Goal: Transaction & Acquisition: Download file/media

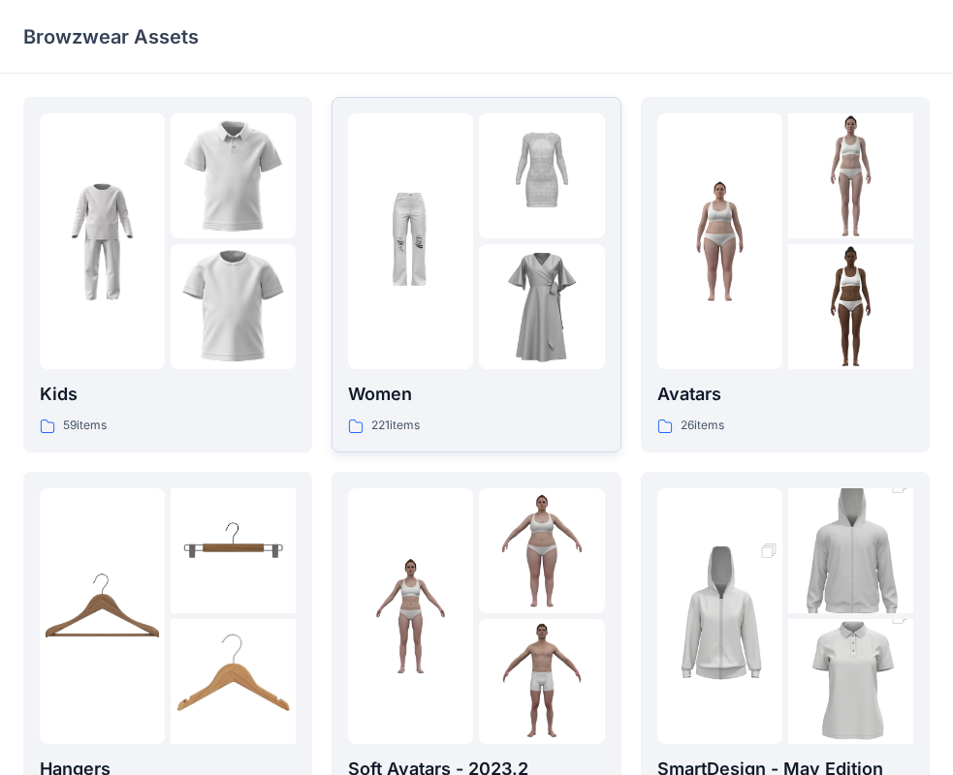
click at [407, 185] on img at bounding box center [410, 241] width 125 height 125
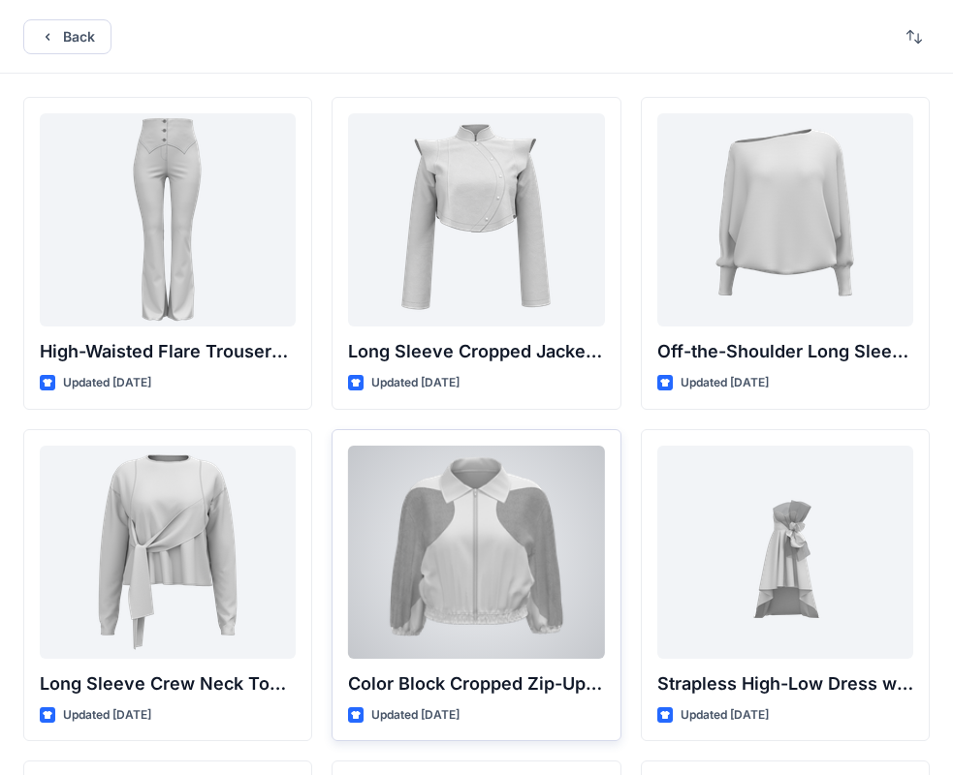
click at [476, 537] on div at bounding box center [476, 552] width 256 height 213
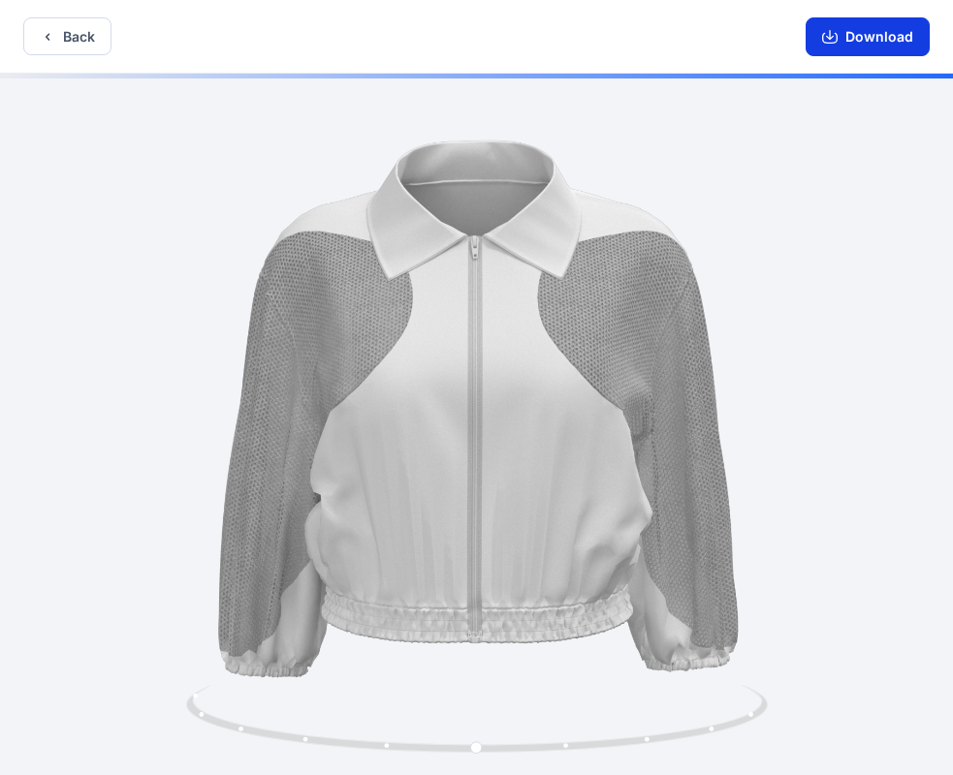
click at [883, 21] on button "Download" at bounding box center [867, 36] width 124 height 39
click at [93, 32] on button "Back" at bounding box center [67, 36] width 88 height 38
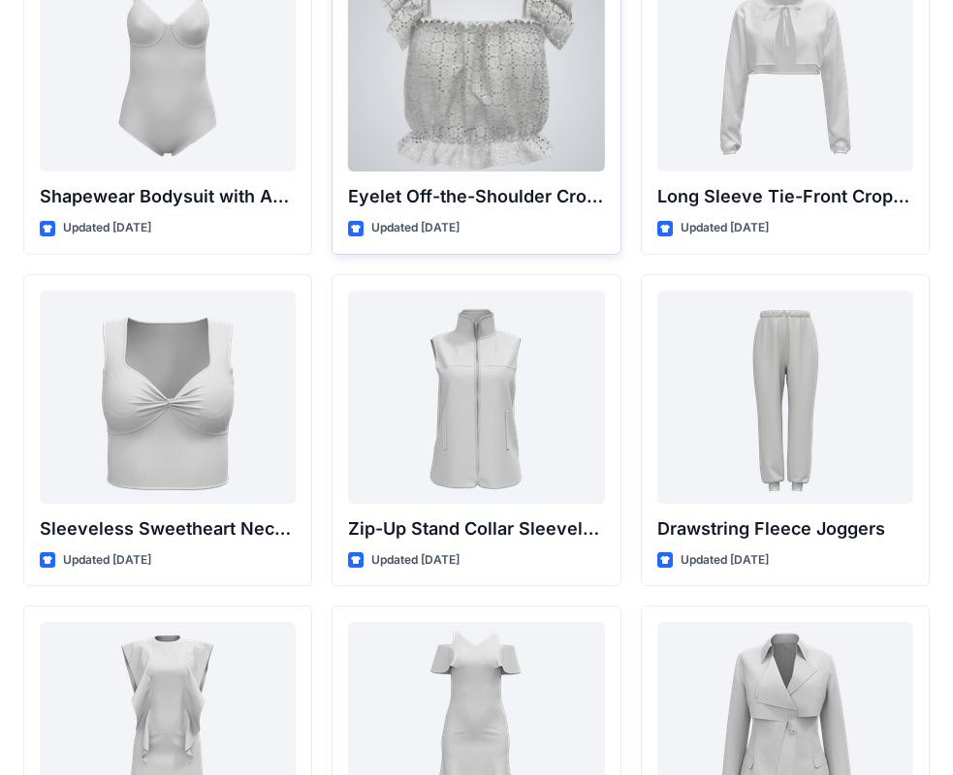
scroll to position [6811, 0]
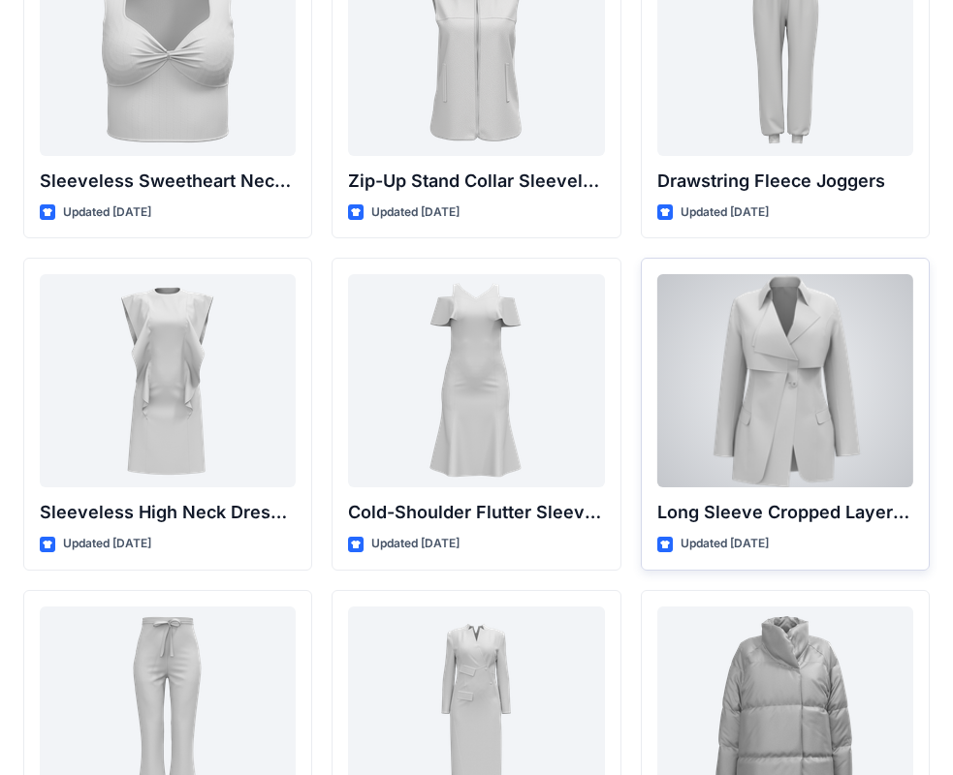
click at [702, 394] on div at bounding box center [785, 380] width 256 height 213
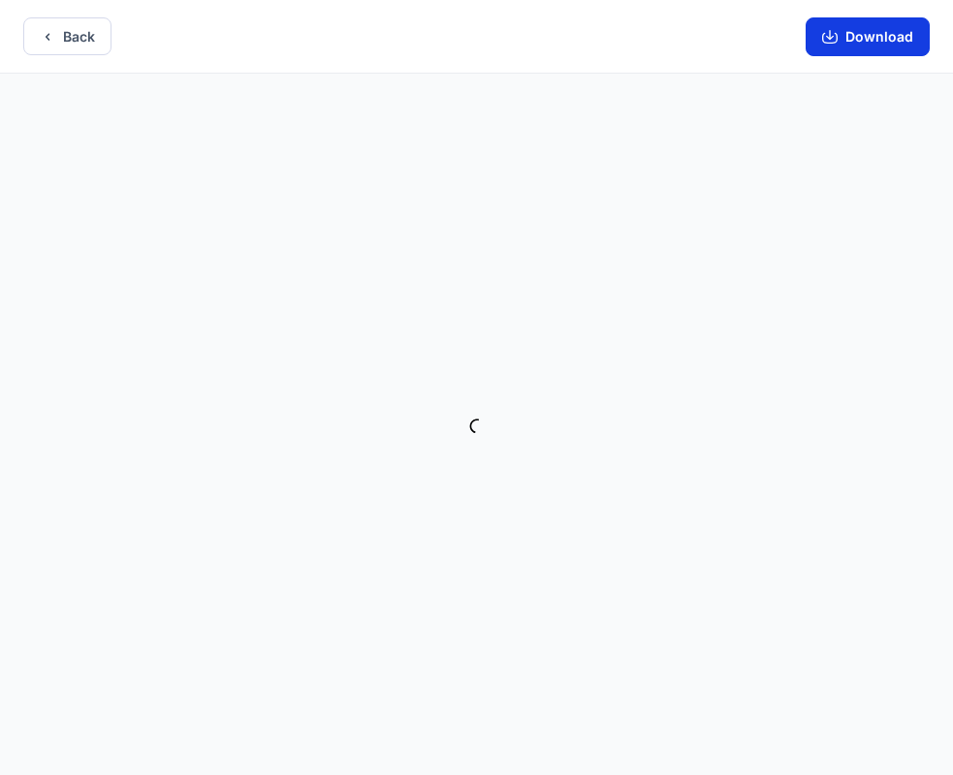
click at [888, 35] on button "Download" at bounding box center [867, 36] width 124 height 39
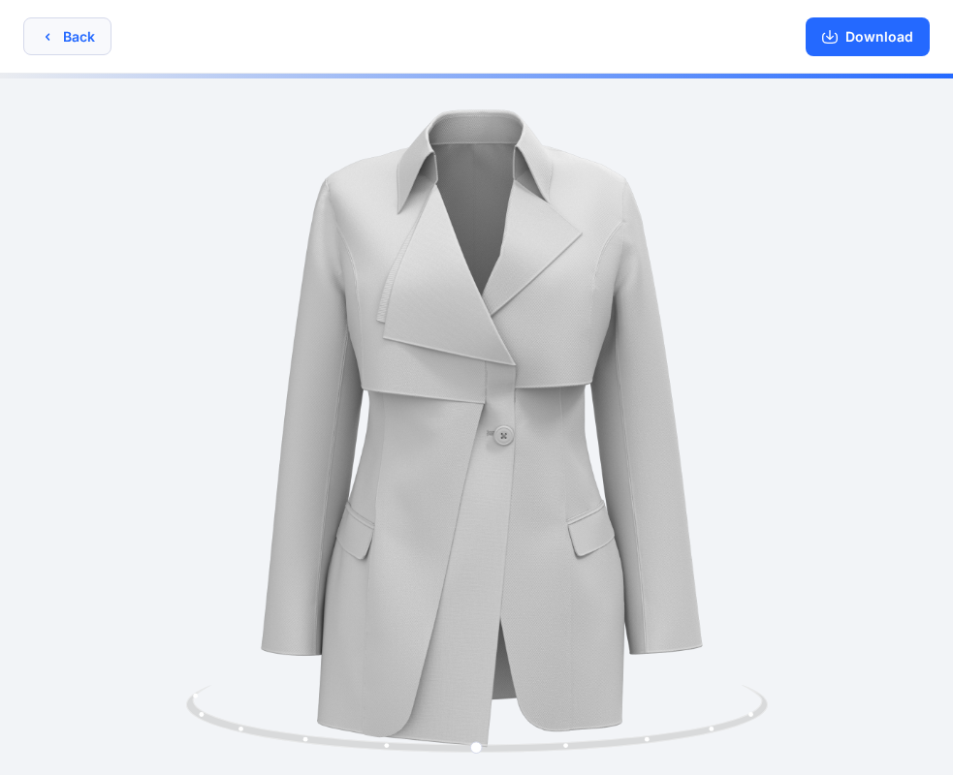
click at [88, 40] on button "Back" at bounding box center [67, 36] width 88 height 38
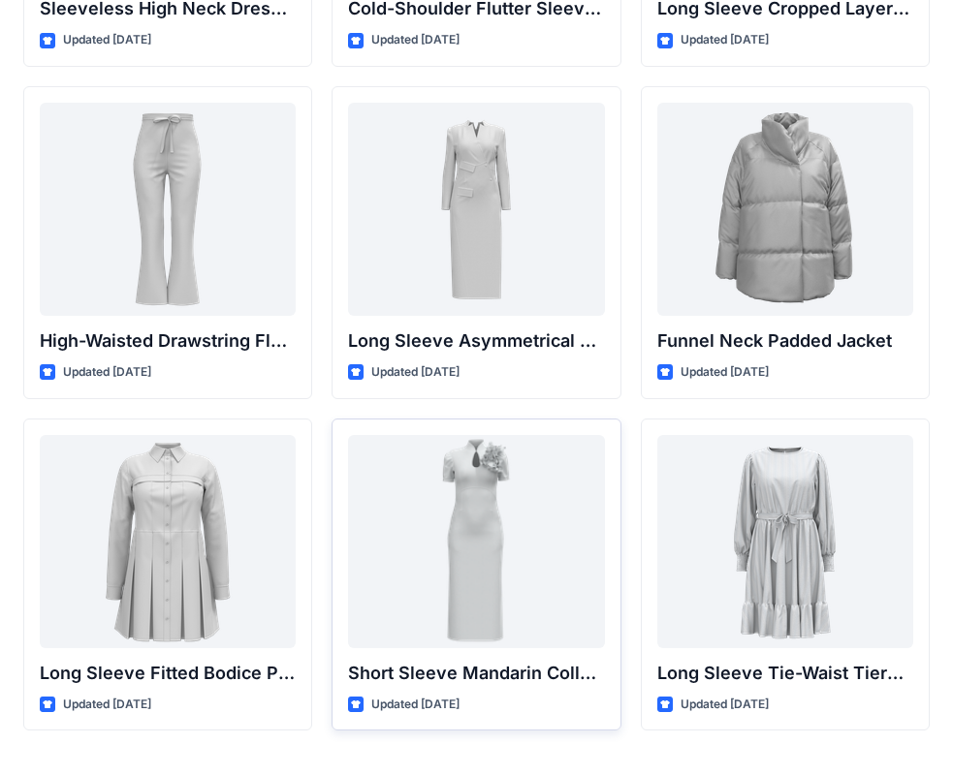
scroll to position [7363, 0]
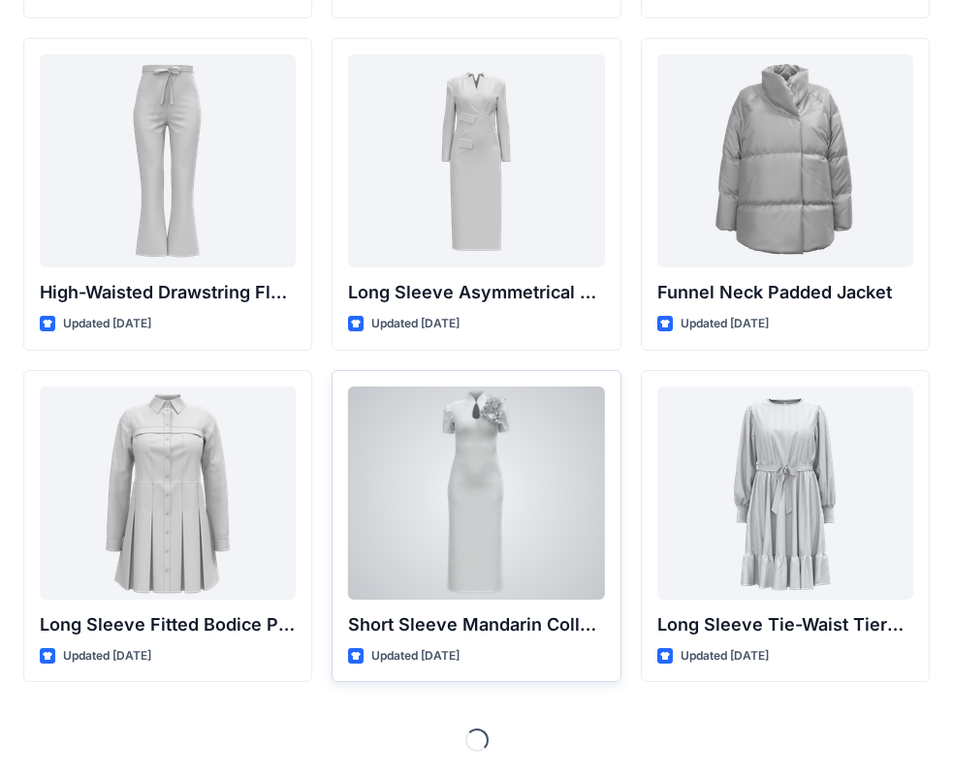
click at [480, 497] on div at bounding box center [476, 493] width 256 height 213
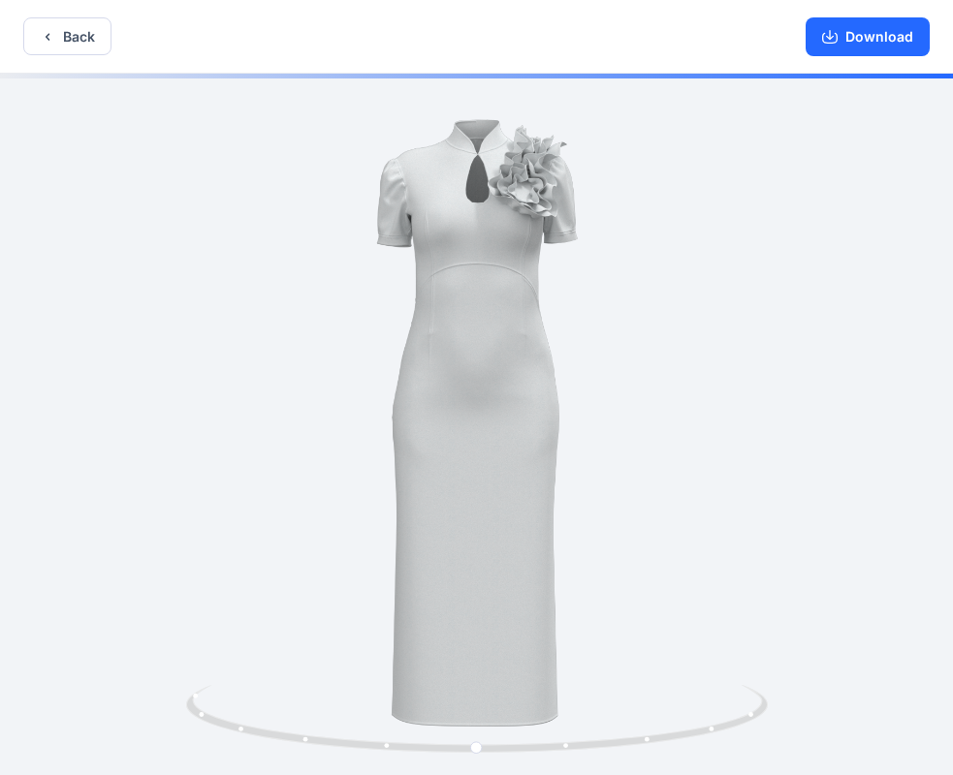
click at [96, 14] on div "Back Download" at bounding box center [476, 37] width 953 height 74
click at [100, 32] on button "Back" at bounding box center [67, 36] width 88 height 38
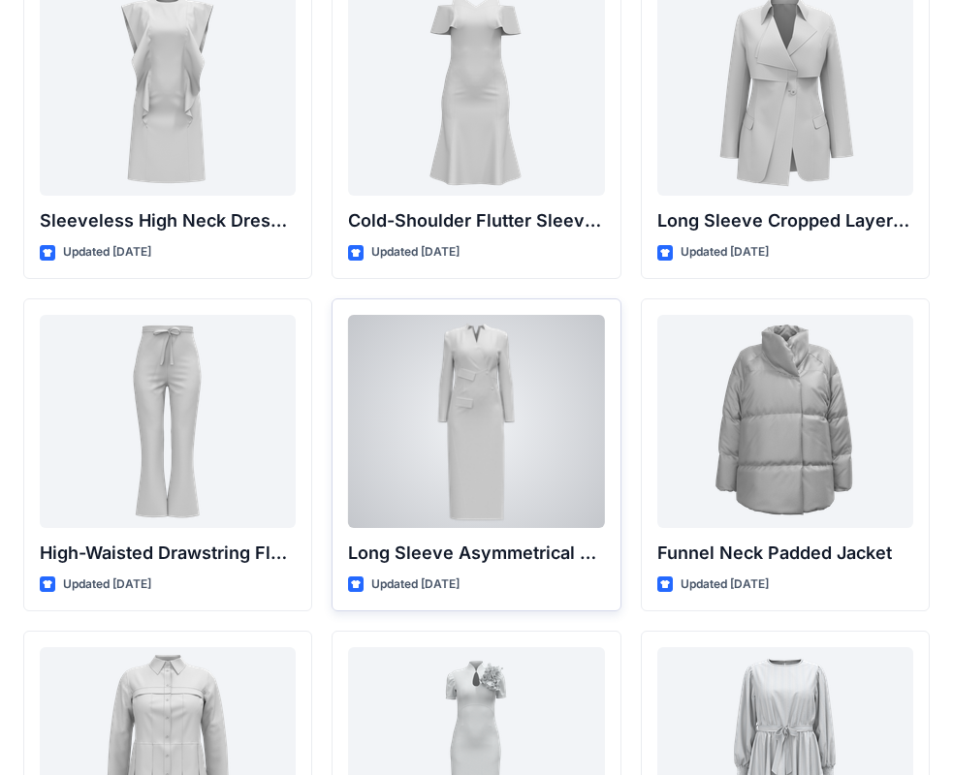
scroll to position [7072, 0]
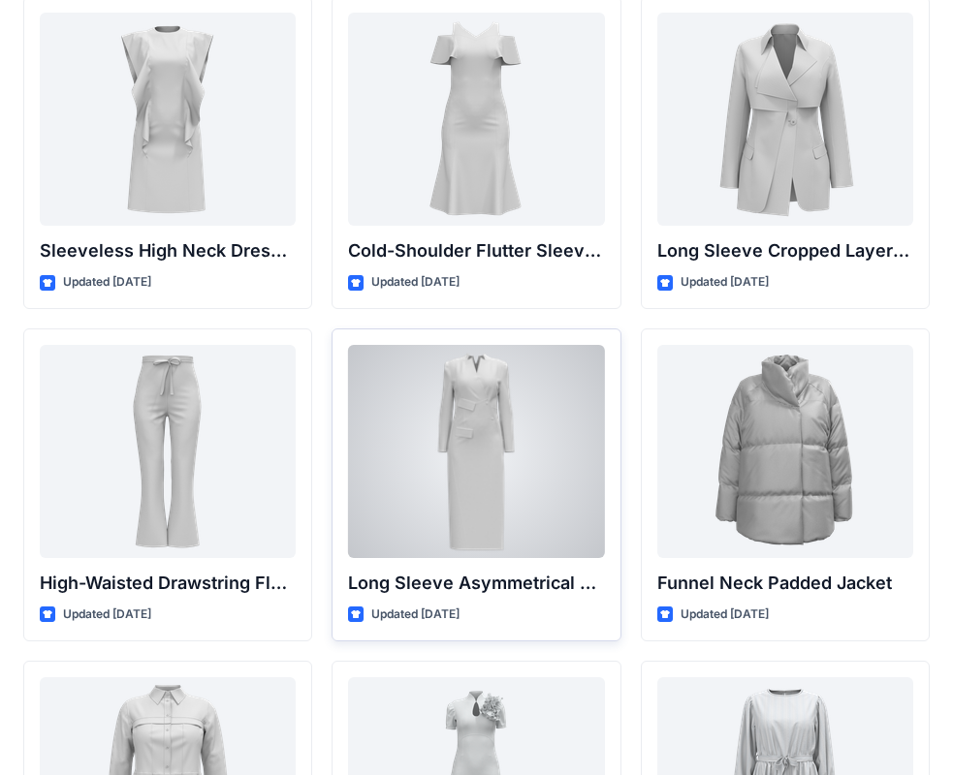
click at [523, 382] on div at bounding box center [476, 451] width 256 height 213
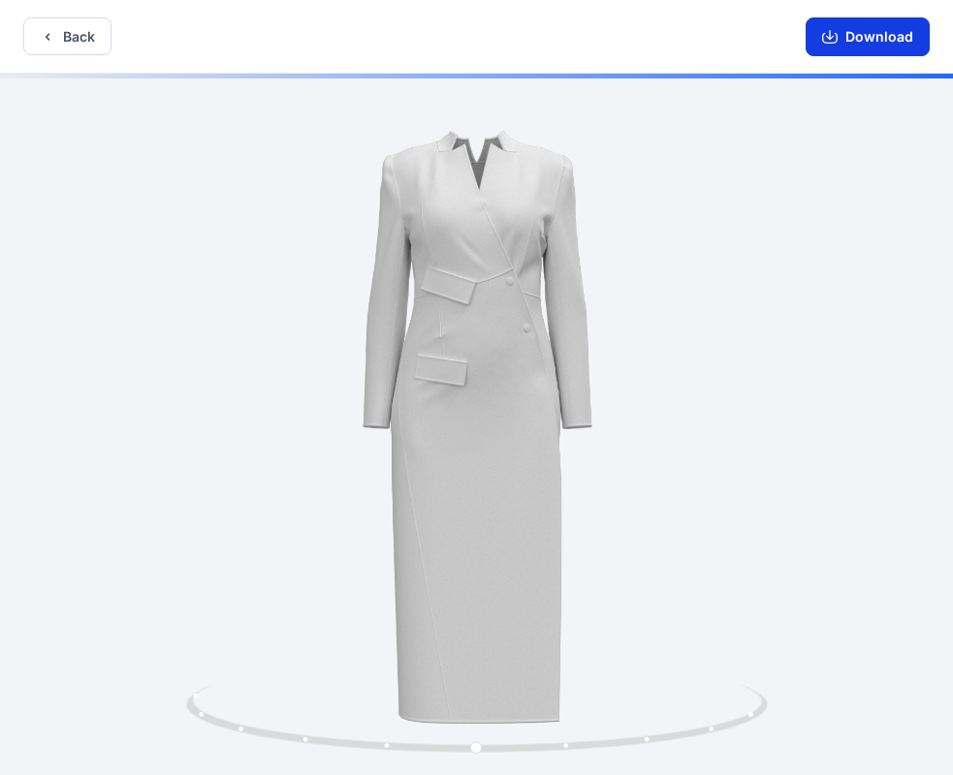
click at [879, 32] on button "Download" at bounding box center [867, 36] width 124 height 39
click at [88, 44] on button "Back" at bounding box center [67, 36] width 88 height 38
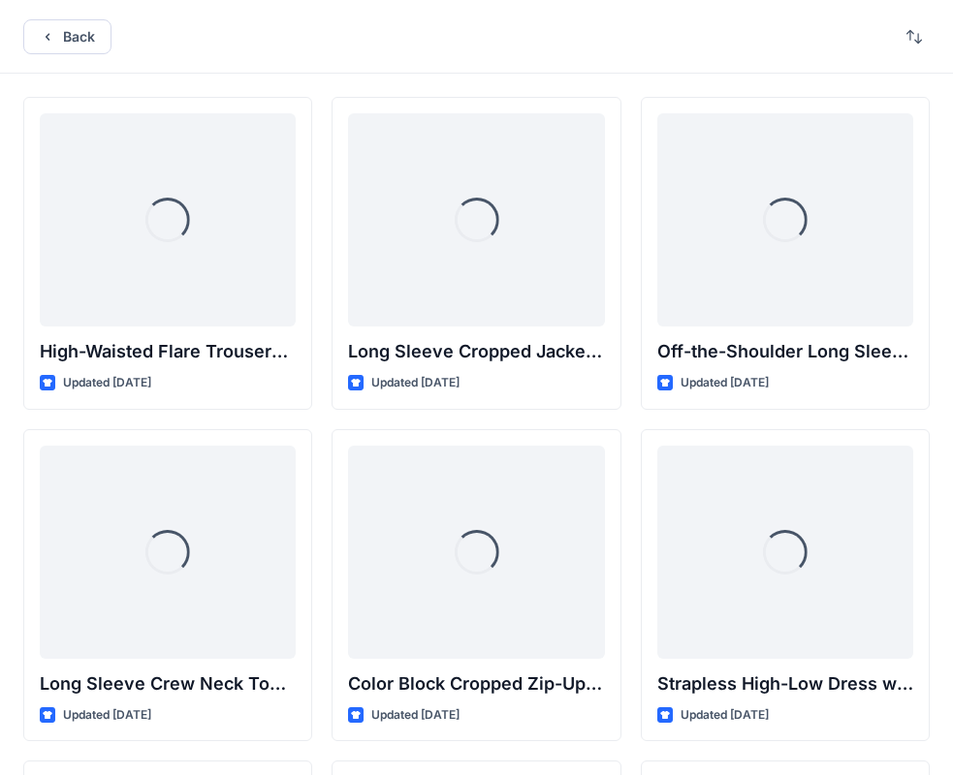
scroll to position [7072, 0]
